Goal: Task Accomplishment & Management: Use online tool/utility

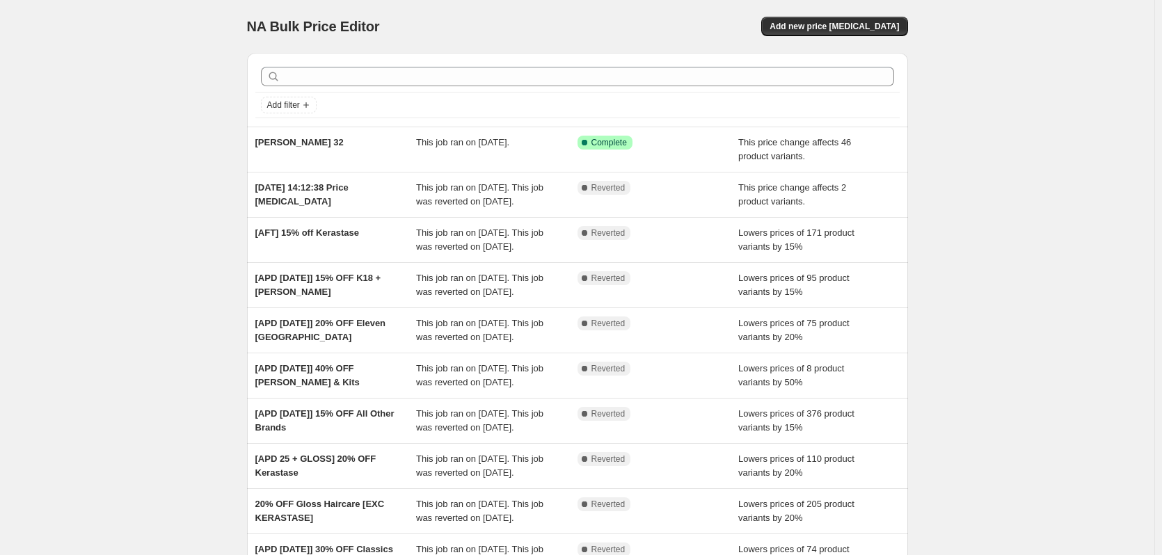
drag, startPoint x: 271, startPoint y: 147, endPoint x: 160, endPoint y: 164, distance: 112.0
click at [160, 164] on div "NA Bulk Price Editor. This page is ready NA Bulk Price Editor Add new price cha…" at bounding box center [577, 358] width 1154 height 716
click at [828, 21] on button "Add new price [MEDICAL_DATA]" at bounding box center [834, 26] width 146 height 19
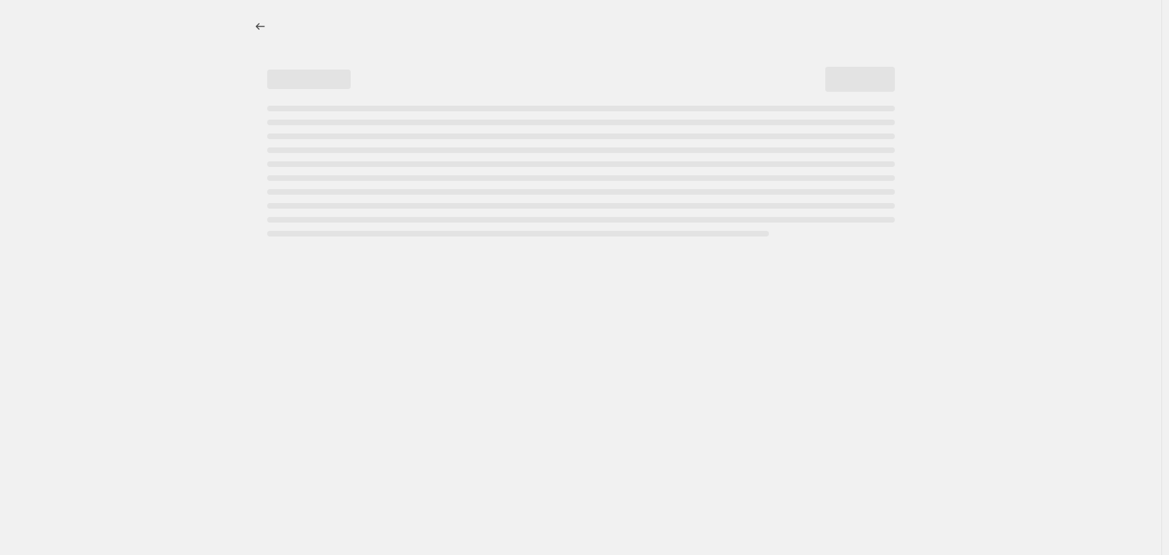
select select "percentage"
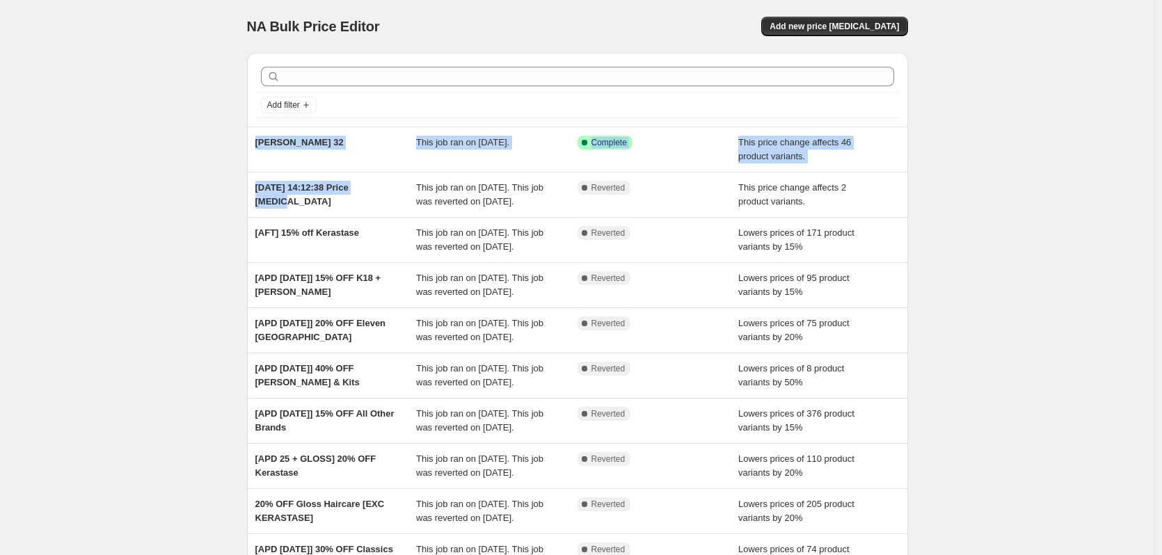
drag, startPoint x: 376, startPoint y: 152, endPoint x: 184, endPoint y: 198, distance: 196.6
click at [184, 198] on div "NA Bulk Price Editor. This page is ready NA Bulk Price Editor Add new price cha…" at bounding box center [577, 358] width 1154 height 716
click at [184, 196] on div "NA Bulk Price Editor. This page is ready NA Bulk Price Editor Add new price cha…" at bounding box center [577, 358] width 1154 height 716
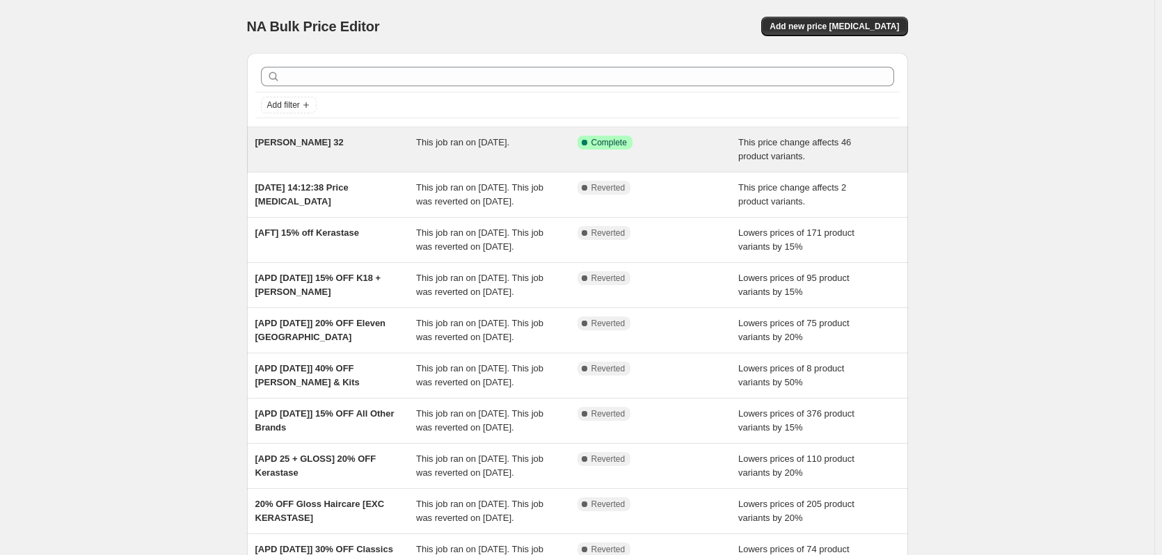
click at [283, 155] on div "[PERSON_NAME] 32" at bounding box center [335, 150] width 161 height 28
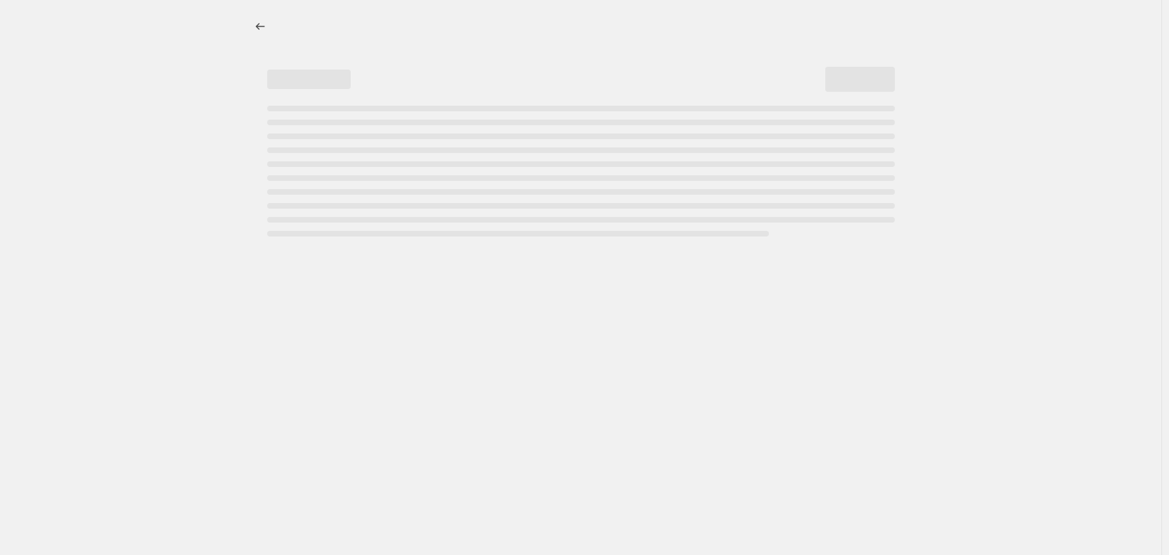
select select "pcap"
select select "no_change"
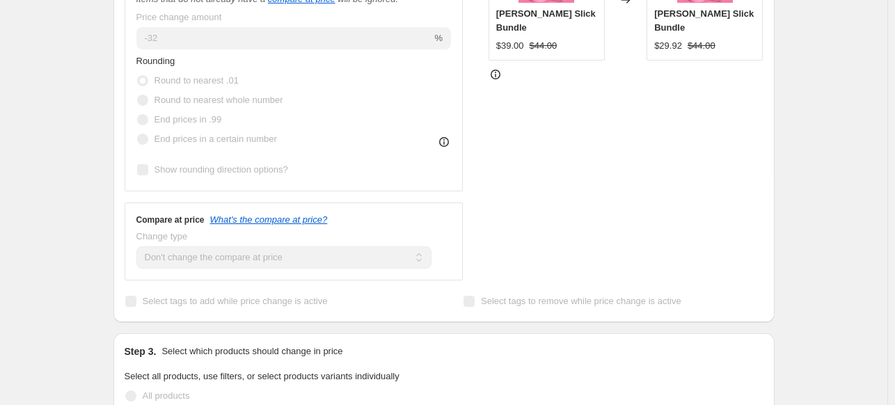
scroll to position [487, 0]
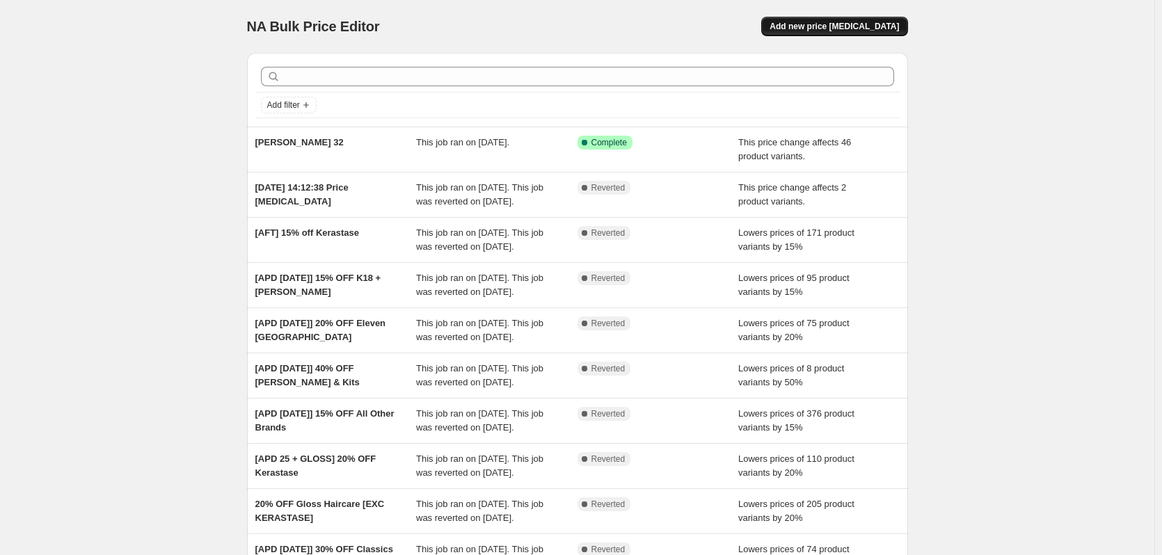
click at [870, 28] on span "Add new price [MEDICAL_DATA]" at bounding box center [833, 26] width 129 height 11
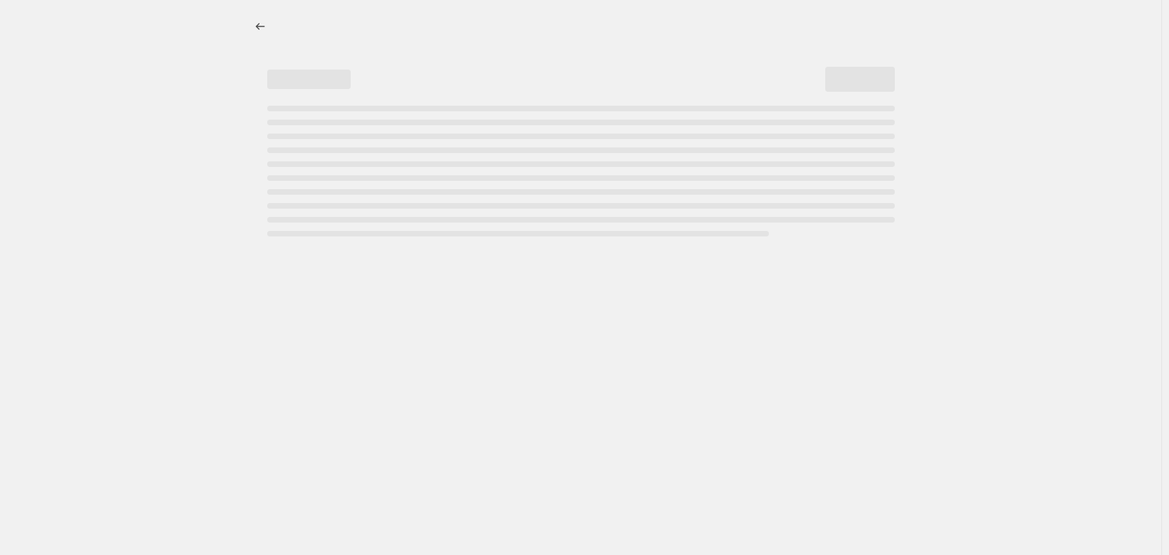
select select "percentage"
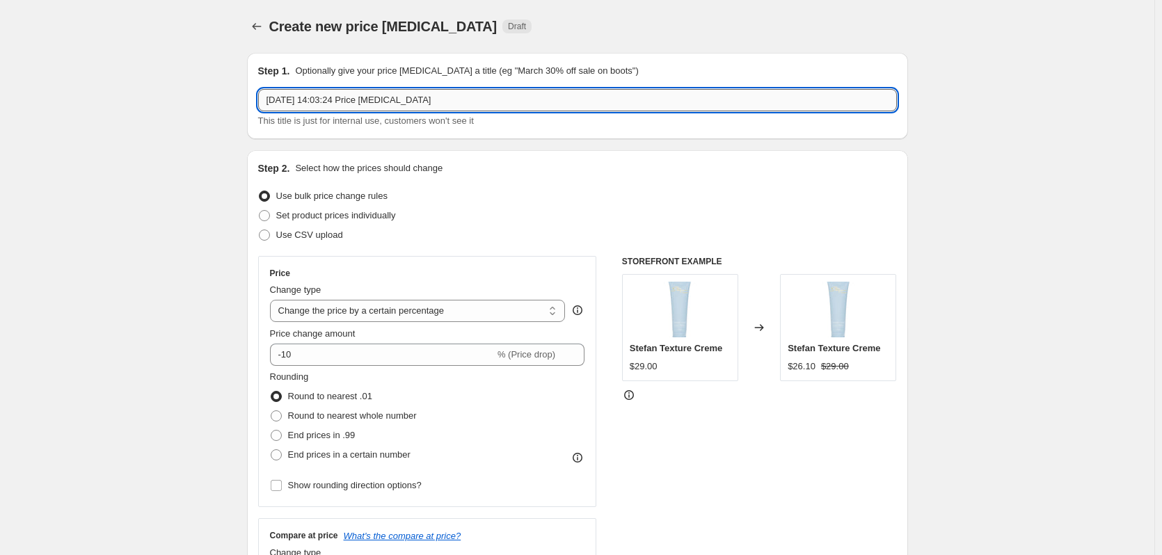
click at [369, 97] on input "[DATE] 14:03:24 Price [MEDICAL_DATA]" at bounding box center [577, 100] width 639 height 22
type input "[PERSON_NAME] birthday 15 [PERSON_NAME]"
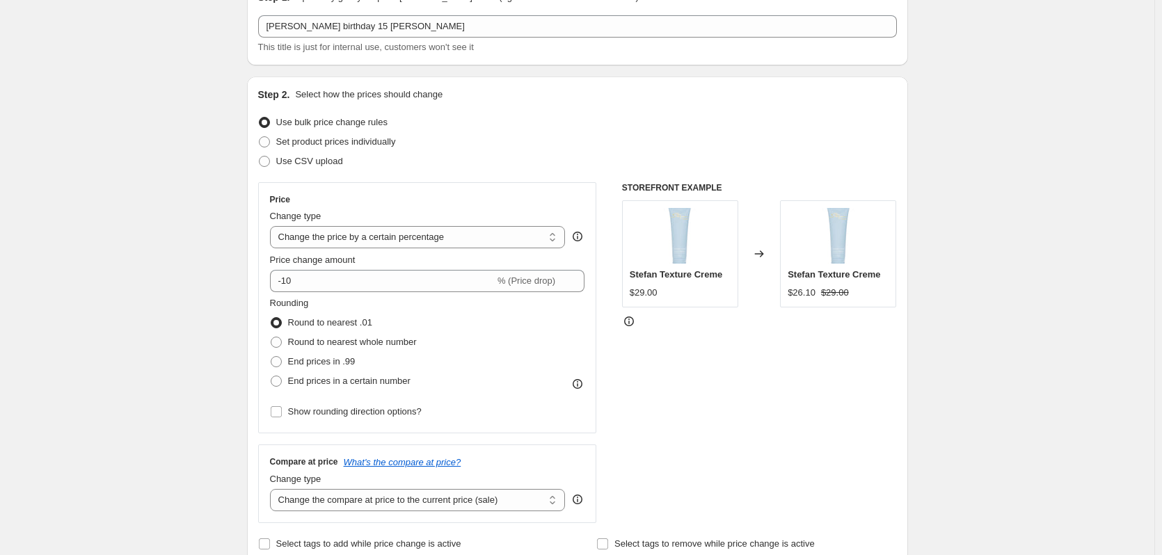
scroll to position [139, 0]
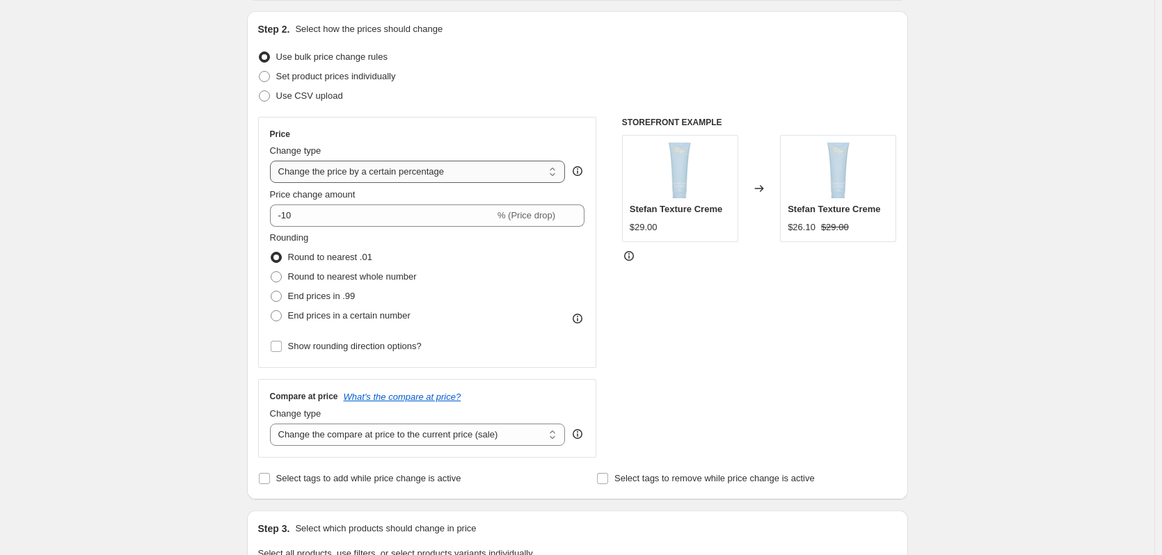
click at [437, 172] on select "Change the price to a certain amount Change the price by a certain amount Chang…" at bounding box center [418, 172] width 296 height 22
select select "pcap"
click at [273, 161] on select "Change the price to a certain amount Change the price by a certain amount Chang…" at bounding box center [418, 172] width 296 height 22
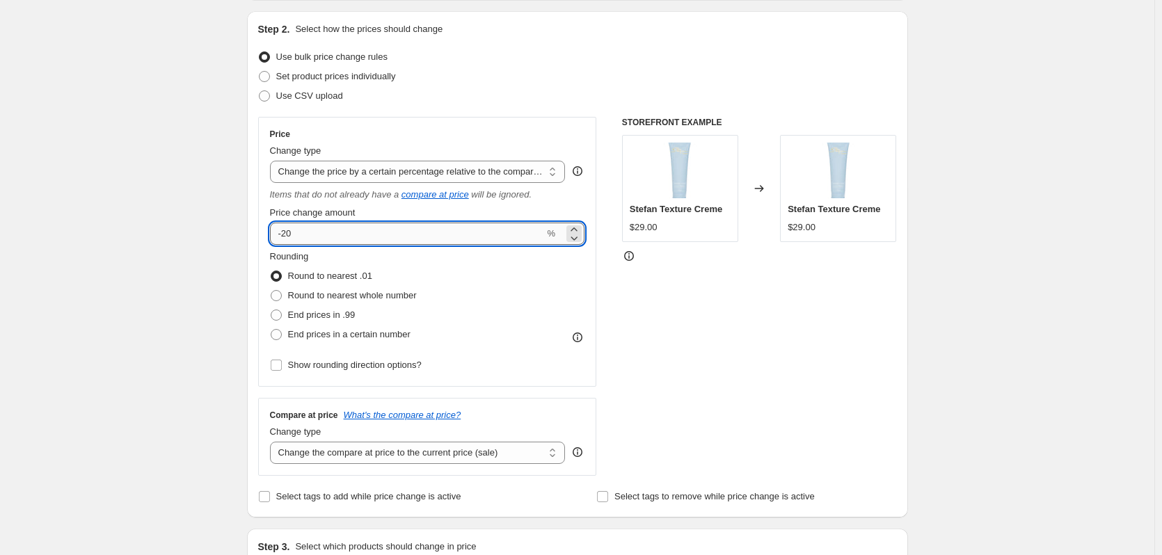
click at [318, 236] on input "-20" at bounding box center [407, 234] width 275 height 22
drag, startPoint x: 285, startPoint y: 231, endPoint x: 296, endPoint y: 228, distance: 11.5
click at [296, 228] on input "-20" at bounding box center [407, 234] width 275 height 22
type input "-15"
click at [246, 265] on div "Step 1. Optionally give your price [MEDICAL_DATA] a title (eg "March 30% off sa…" at bounding box center [572, 544] width 672 height 1282
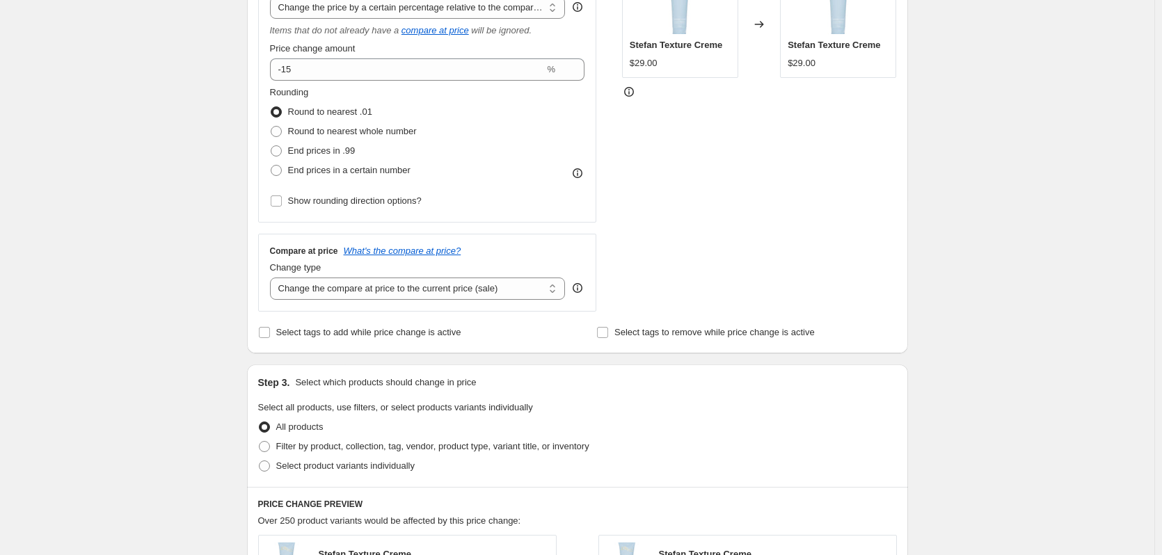
scroll to position [348, 0]
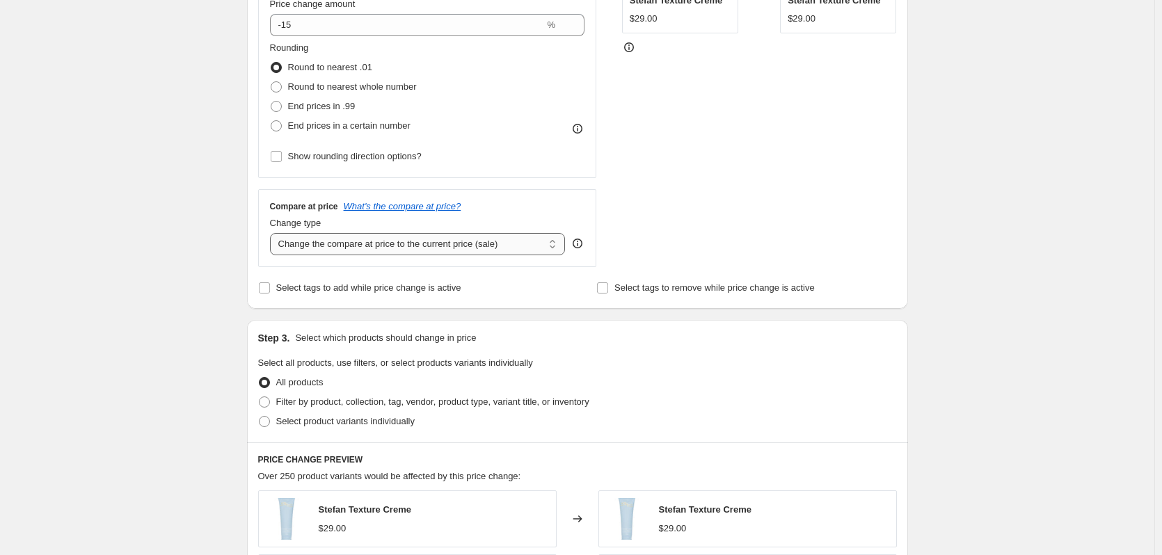
click at [378, 248] on select "Change the compare at price to the current price (sale) Change the compare at p…" at bounding box center [418, 244] width 296 height 22
select select "no_change"
click at [273, 233] on select "Change the compare at price to the current price (sale) Change the compare at p…" at bounding box center [418, 244] width 296 height 22
click at [331, 421] on span "Select product variants individually" at bounding box center [345, 421] width 138 height 10
click at [259, 417] on input "Select product variants individually" at bounding box center [259, 416] width 1 height 1
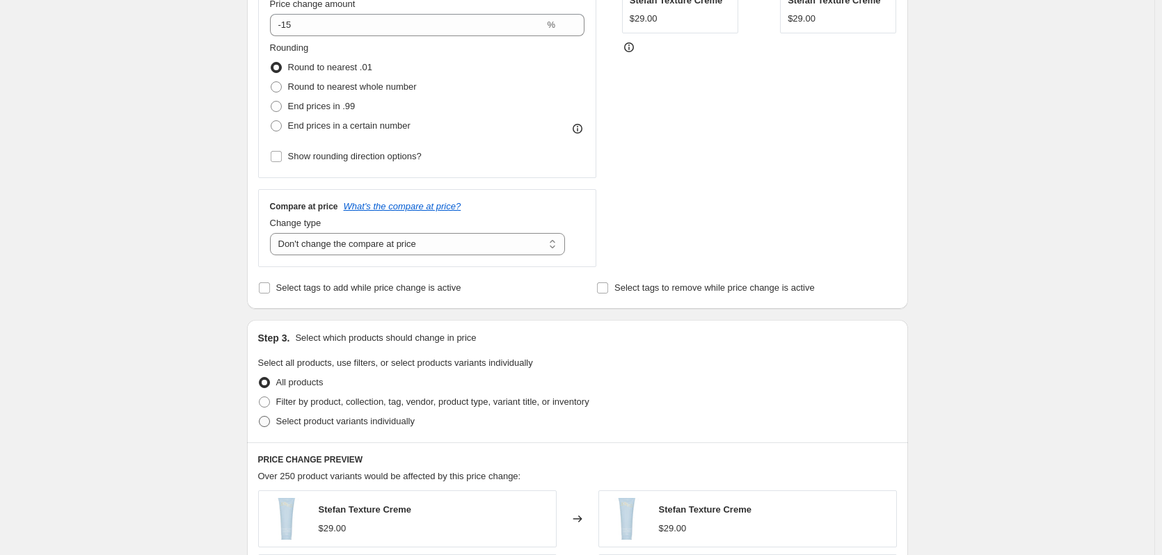
radio input "true"
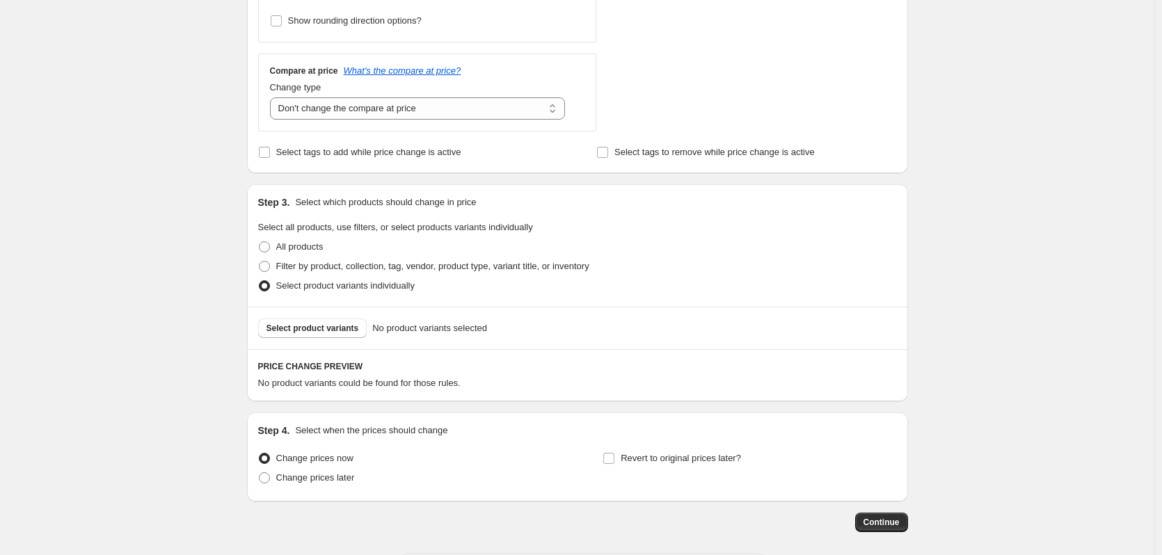
scroll to position [487, 0]
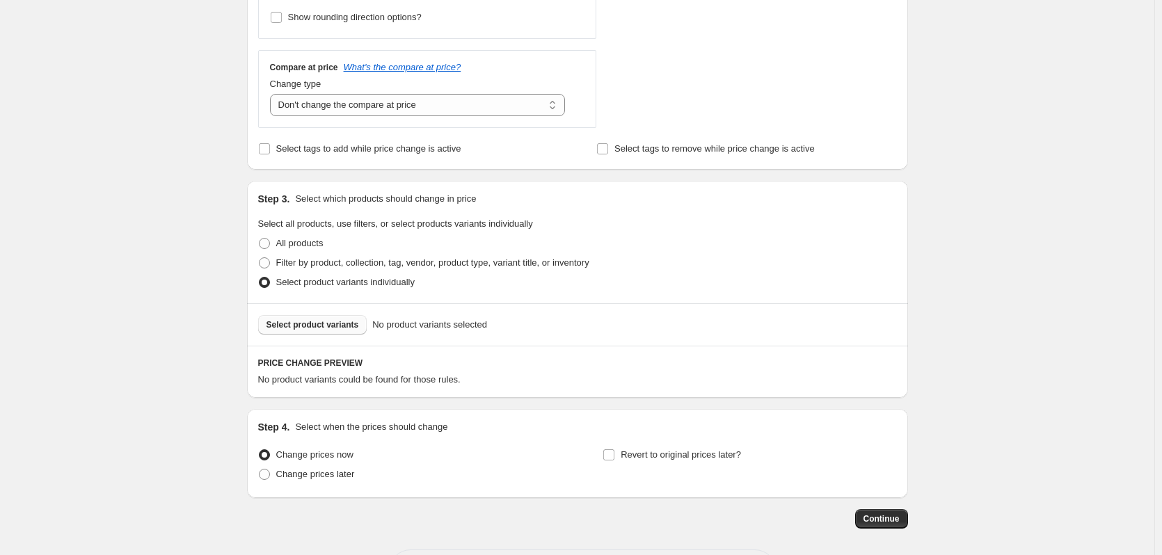
click at [313, 327] on span "Select product variants" at bounding box center [312, 324] width 93 height 11
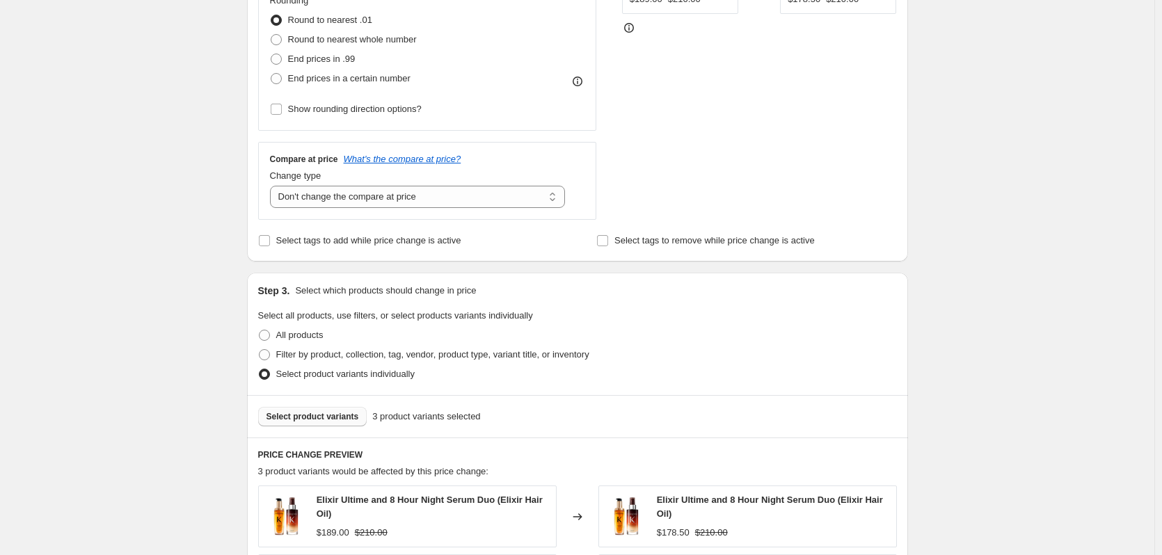
scroll to position [417, 0]
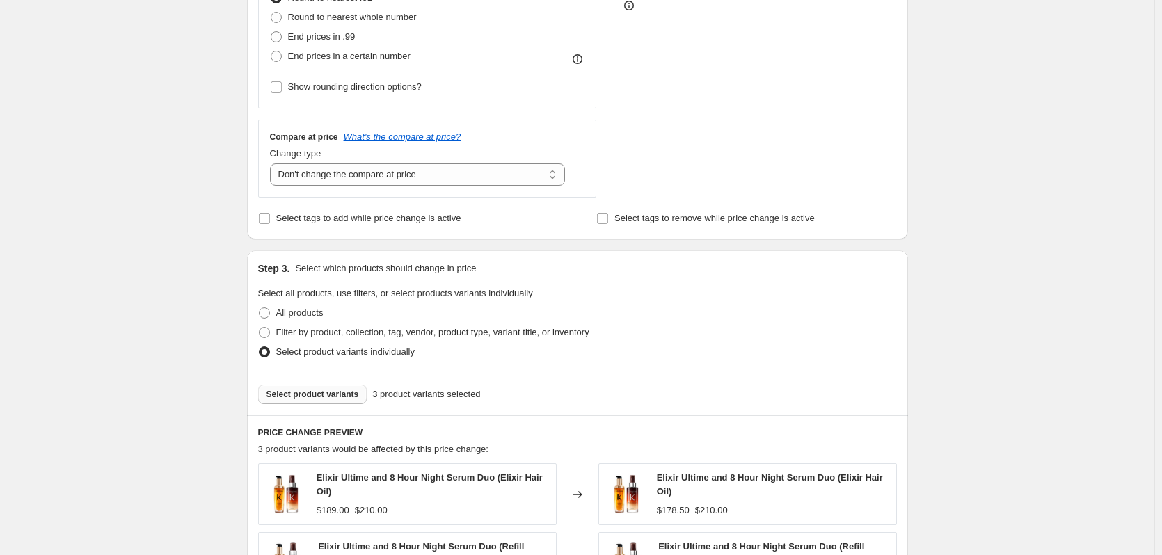
click at [305, 399] on span "Select product variants" at bounding box center [312, 394] width 93 height 11
click at [348, 403] on button "Select product variants" at bounding box center [312, 394] width 109 height 19
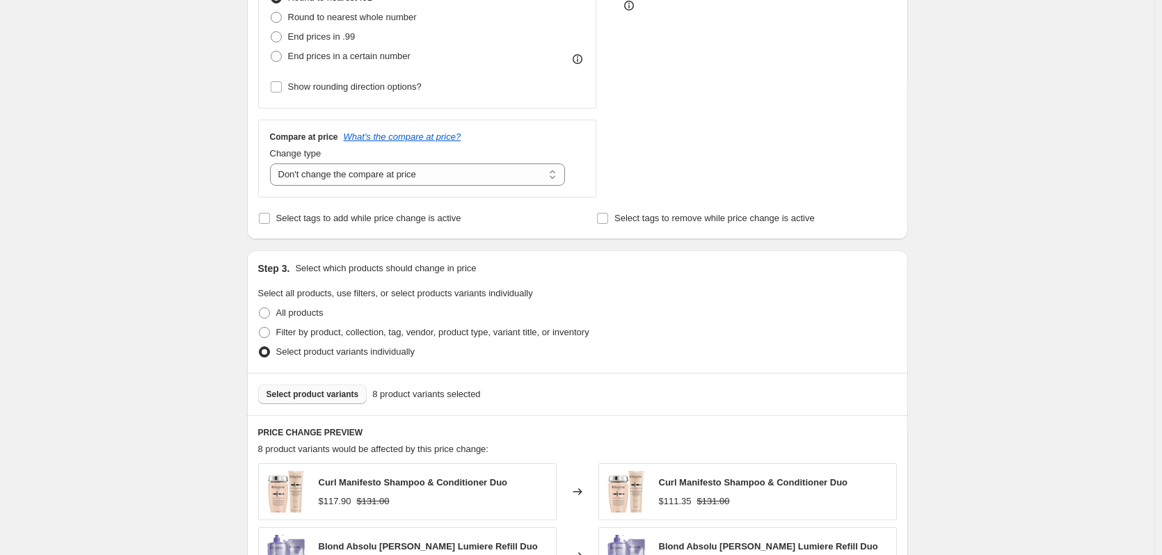
click at [323, 395] on span "Select product variants" at bounding box center [312, 394] width 93 height 11
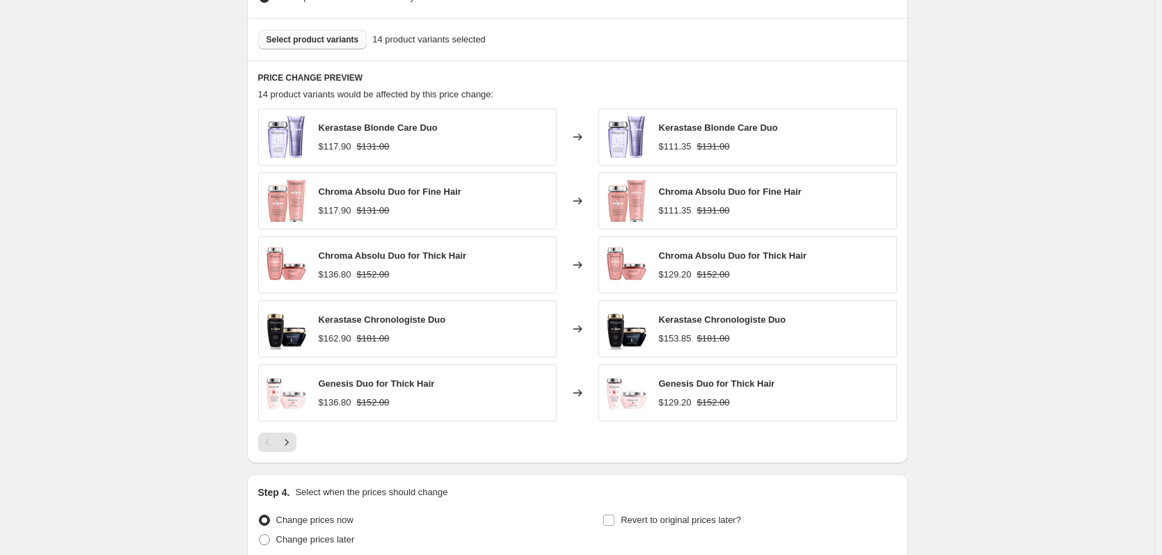
scroll to position [835, 0]
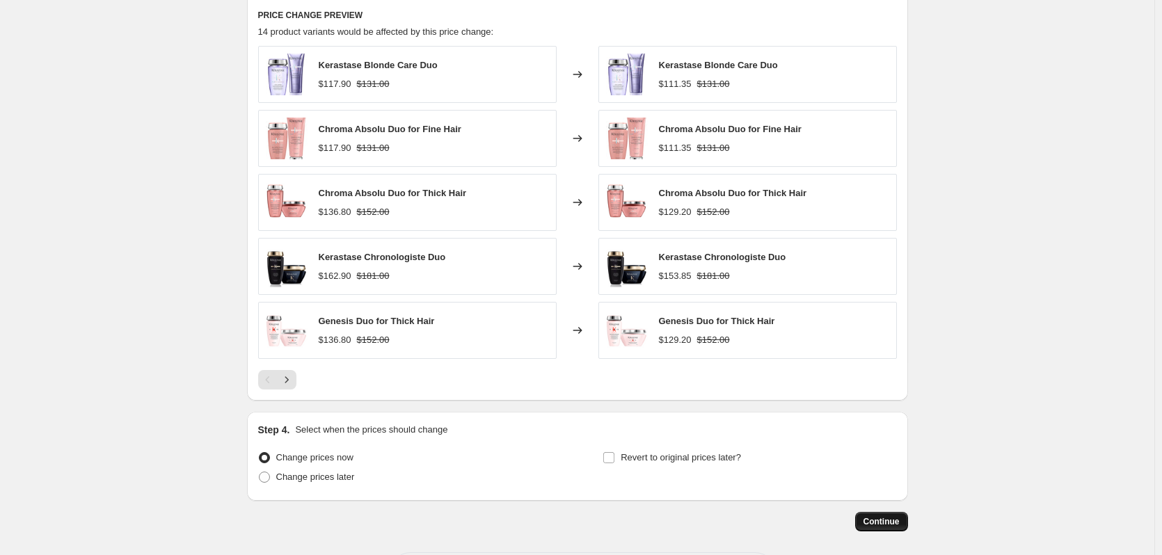
click at [867, 521] on button "Continue" at bounding box center [881, 521] width 53 height 19
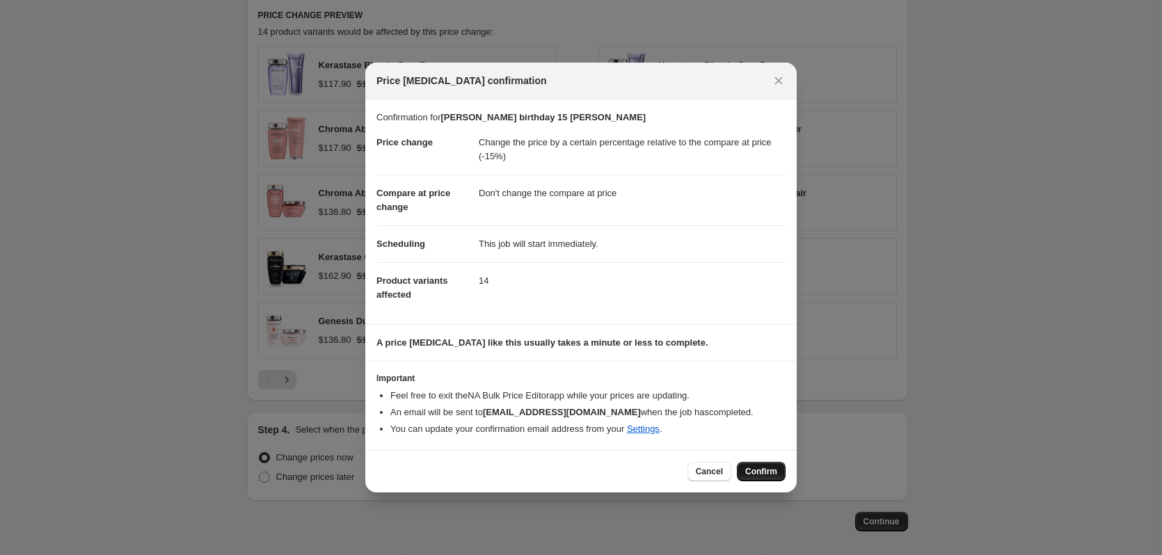
click at [740, 470] on button "Confirm" at bounding box center [761, 471] width 49 height 19
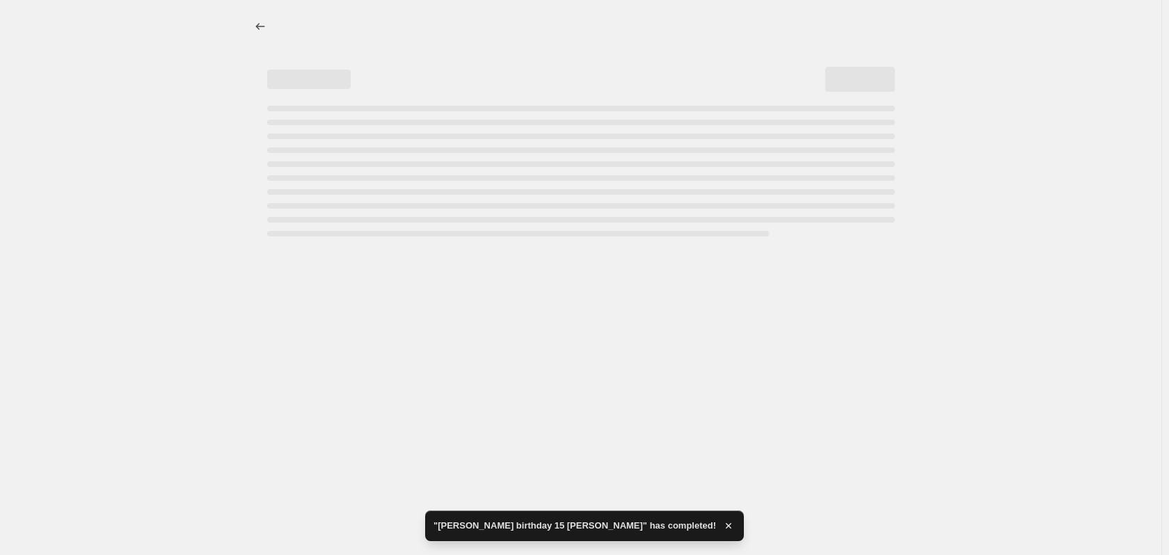
select select "pcap"
select select "no_change"
